Goal: Ask a question: Seek information or help from site administrators or community

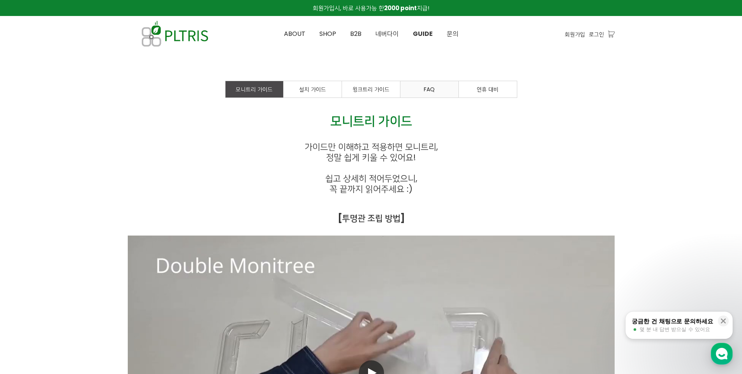
click at [430, 86] on span "FAQ" at bounding box center [429, 89] width 11 height 8
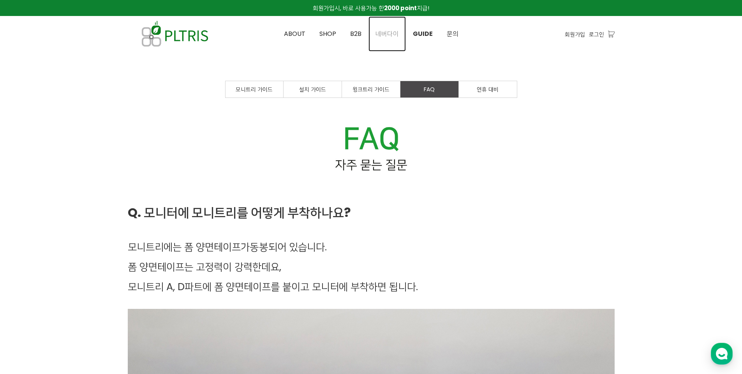
click at [397, 34] on span "네버다이" at bounding box center [386, 33] width 23 height 9
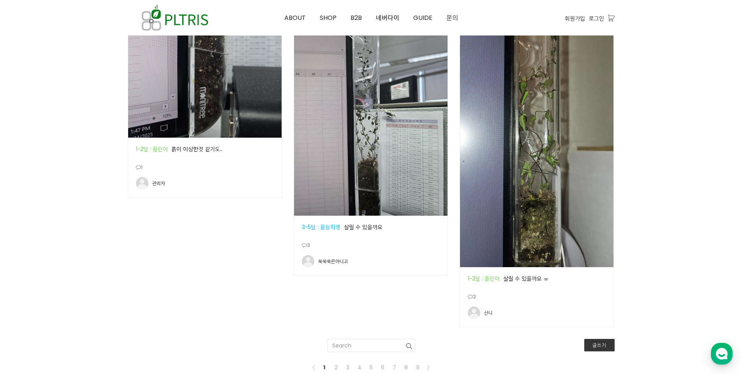
scroll to position [1207, 0]
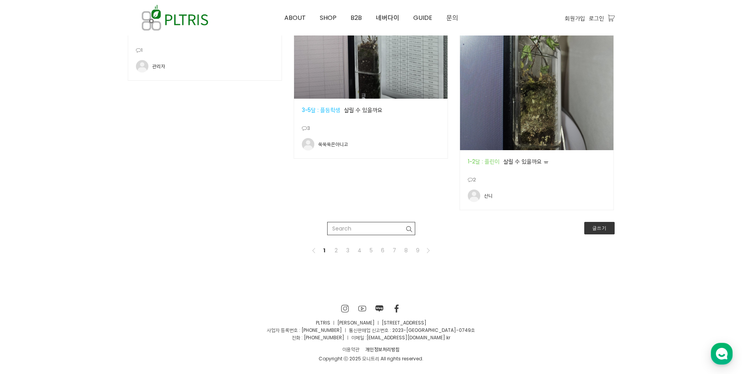
click at [359, 230] on input "text" at bounding box center [371, 228] width 88 height 13
type input "곰팡이"
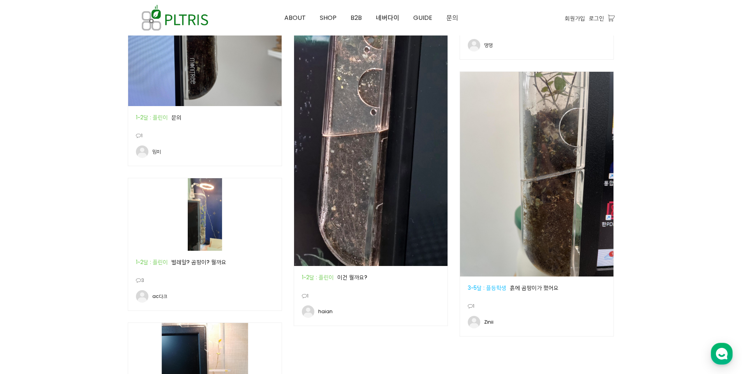
scroll to position [1169, 0]
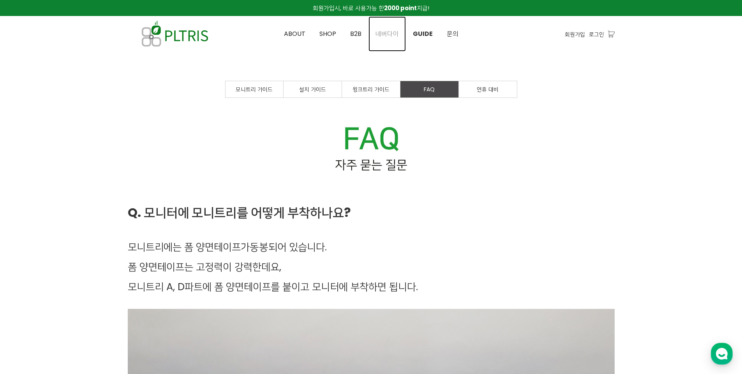
click at [388, 40] on link "네버다이" at bounding box center [386, 33] width 37 height 35
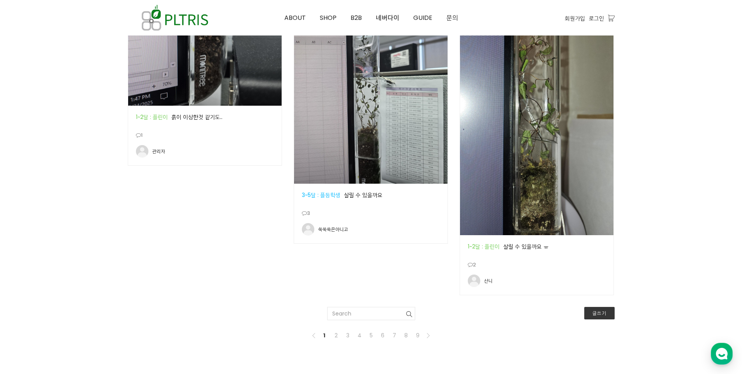
scroll to position [1169, 0]
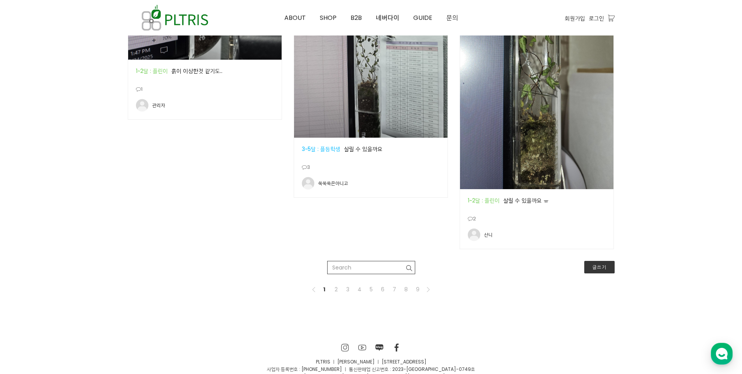
click at [372, 264] on input "text" at bounding box center [371, 267] width 88 height 13
type input "곰팡이"
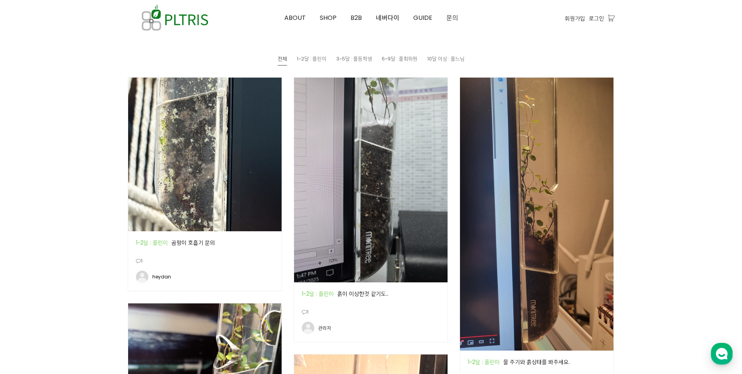
scroll to position [390, 0]
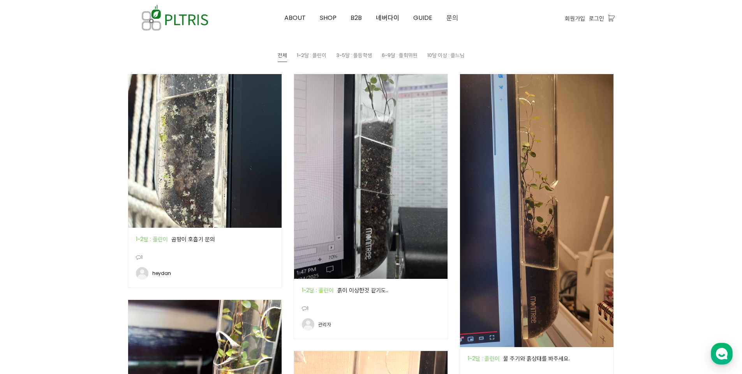
click at [202, 235] on div "공지 1~2달 : 플린이 곰팡이 호흡기 문의" at bounding box center [205, 238] width 138 height 7
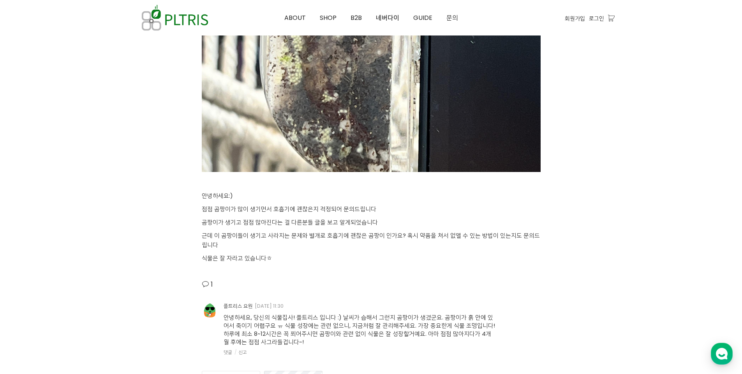
scroll to position [818, 0]
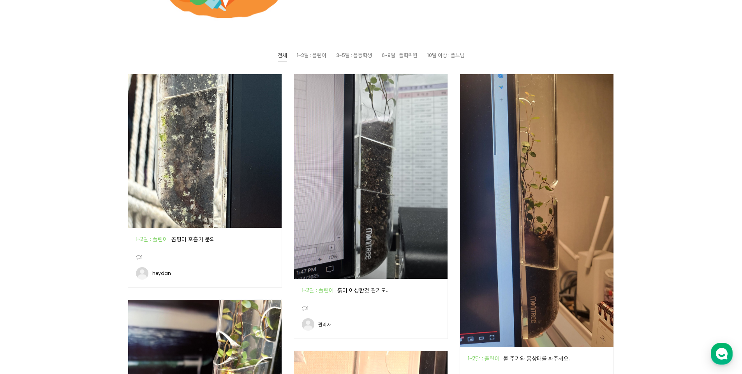
click at [375, 238] on img at bounding box center [370, 176] width 153 height 204
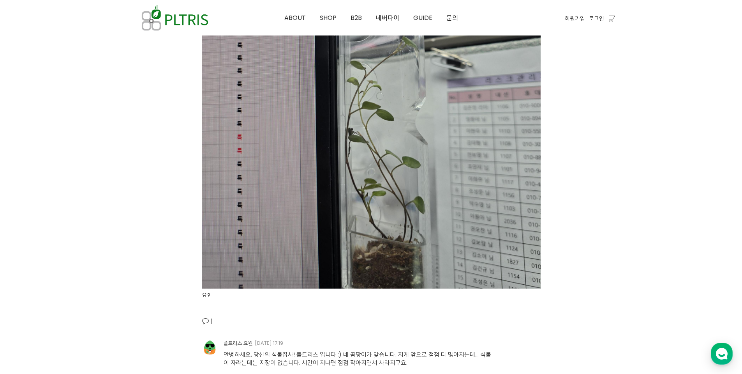
scroll to position [1792, 0]
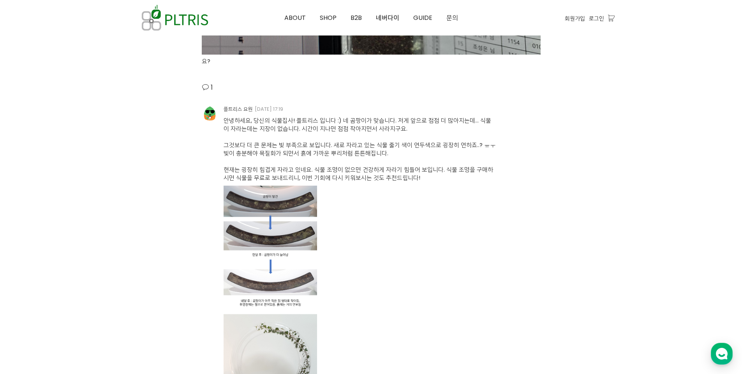
click at [290, 275] on img at bounding box center [270, 303] width 93 height 236
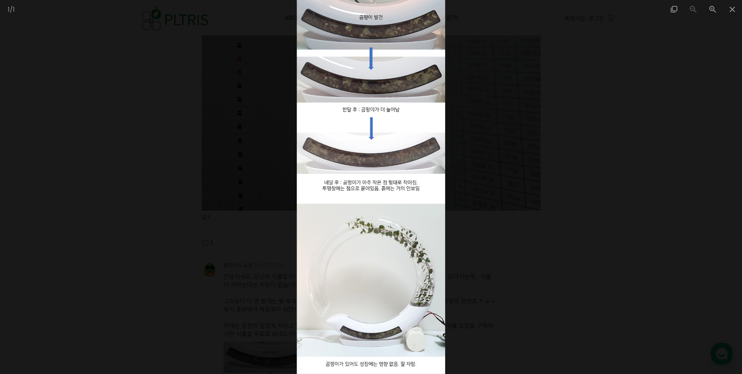
scroll to position [1558, 0]
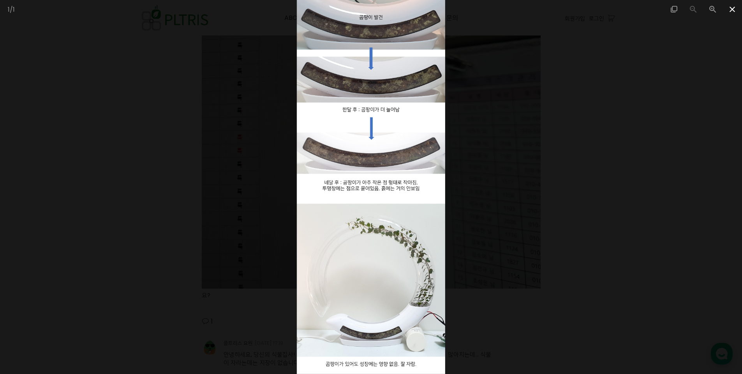
click at [727, 9] on span at bounding box center [732, 9] width 19 height 18
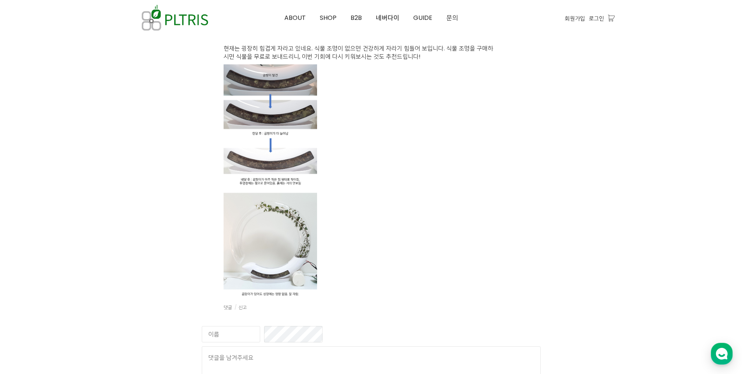
scroll to position [2025, 0]
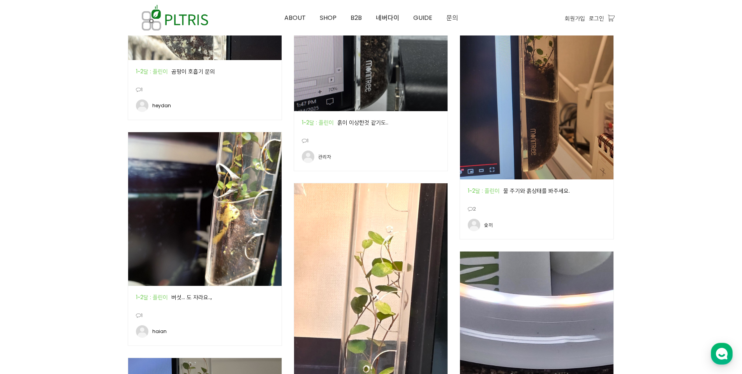
scroll to position [620, 0]
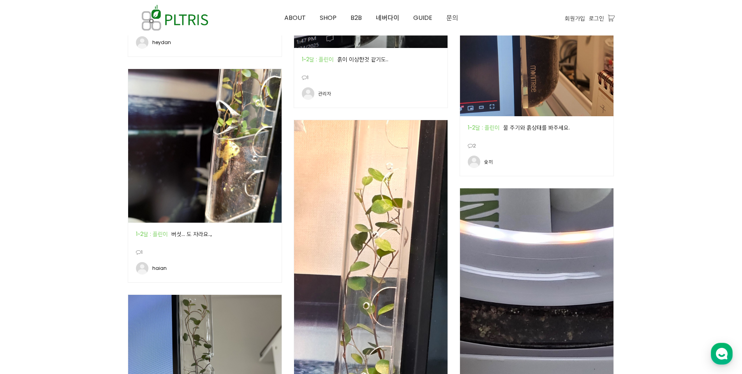
click at [268, 164] on img at bounding box center [204, 145] width 153 height 153
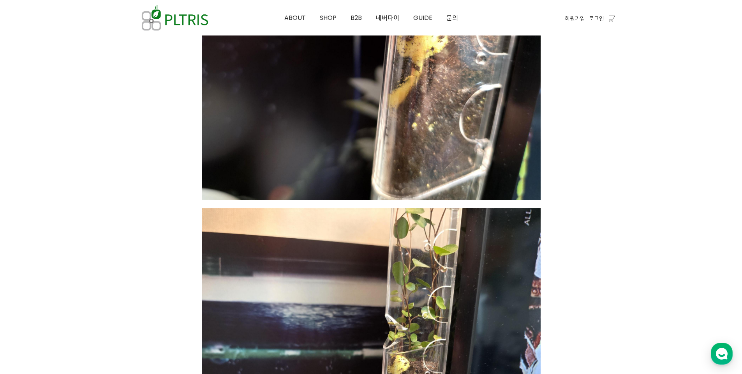
scroll to position [234, 0]
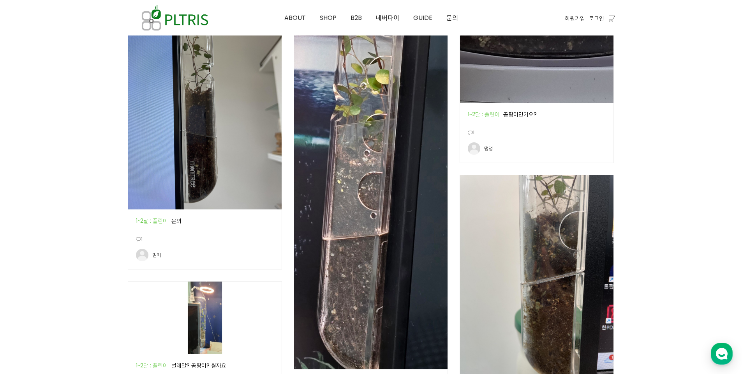
scroll to position [967, 0]
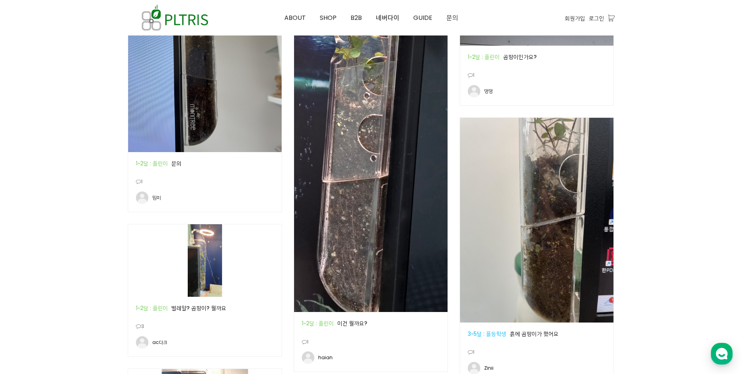
click at [366, 197] on img at bounding box center [370, 42] width 153 height 539
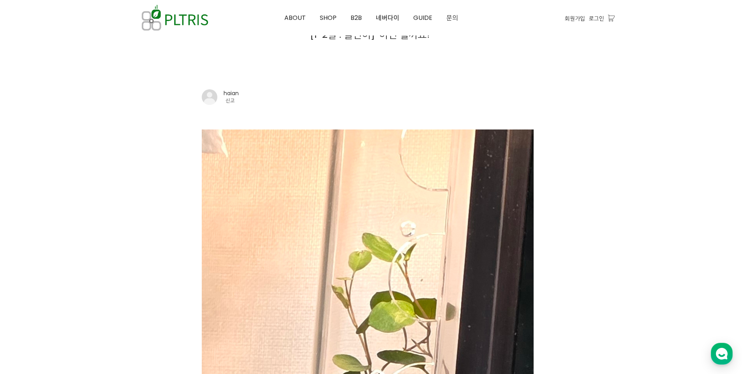
scroll to position [78, 0]
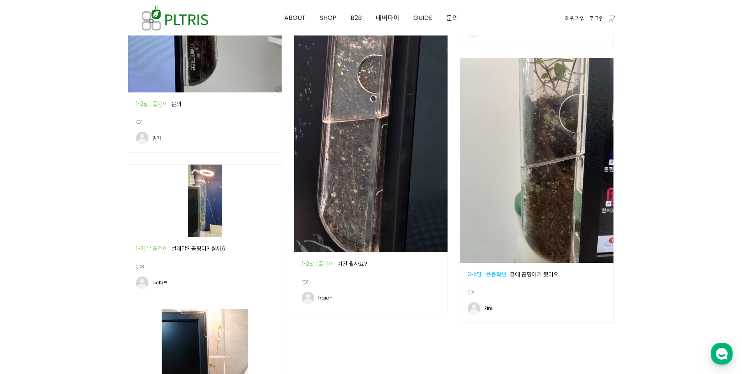
scroll to position [1123, 0]
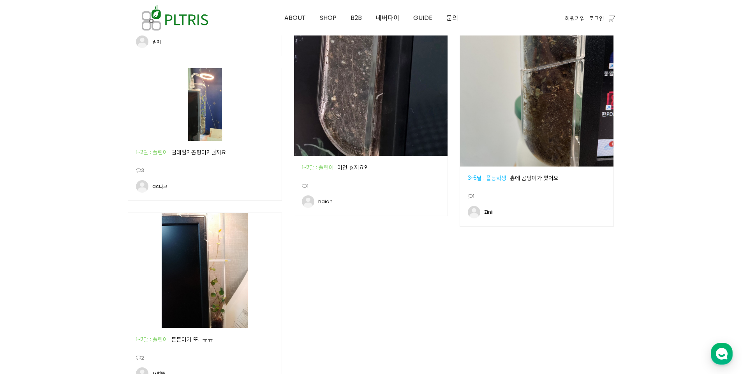
click at [207, 127] on img at bounding box center [204, 104] width 153 height 72
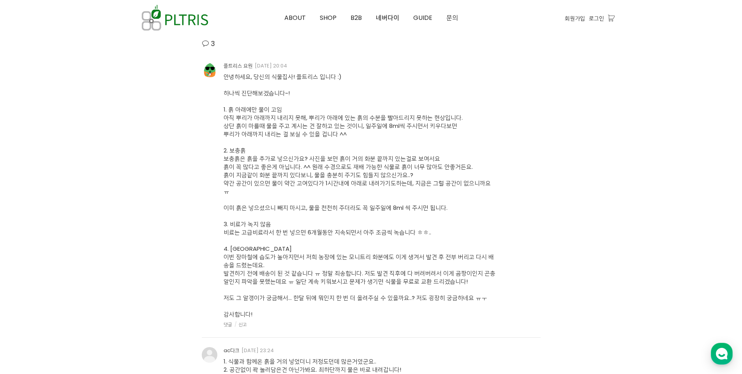
scroll to position [1130, 0]
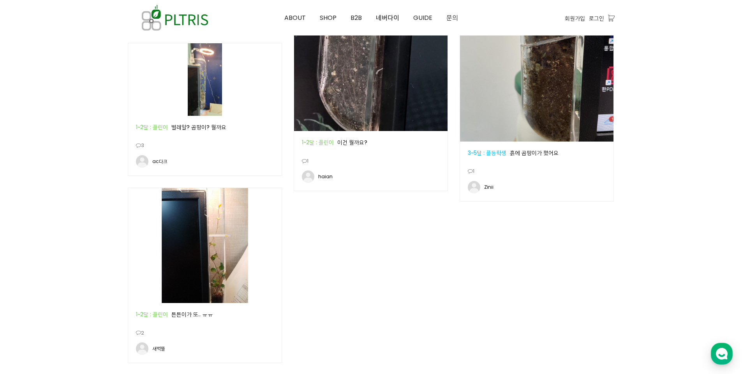
scroll to position [1162, 0]
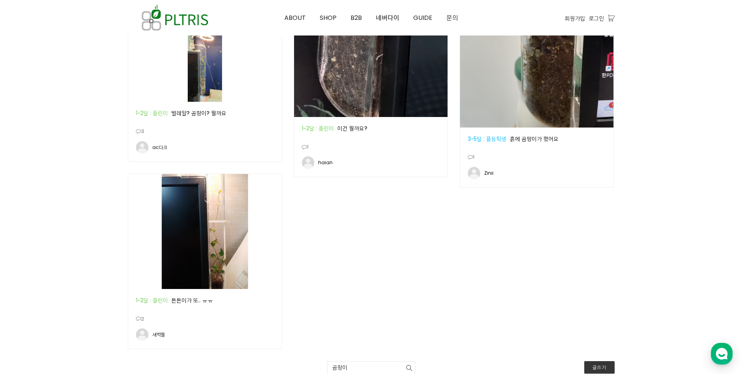
click at [516, 89] on img at bounding box center [536, 25] width 153 height 204
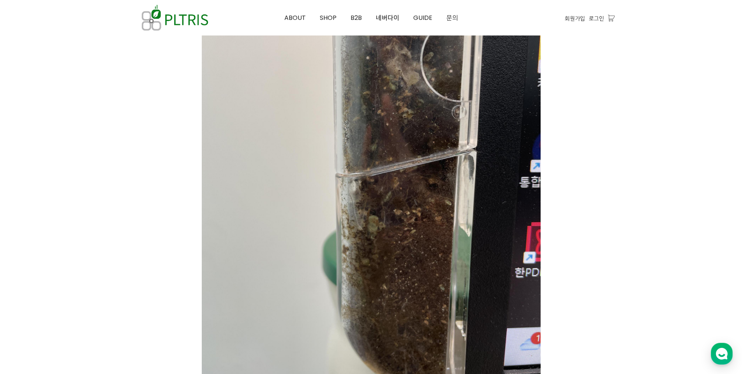
scroll to position [156, 0]
